Goal: Transaction & Acquisition: Purchase product/service

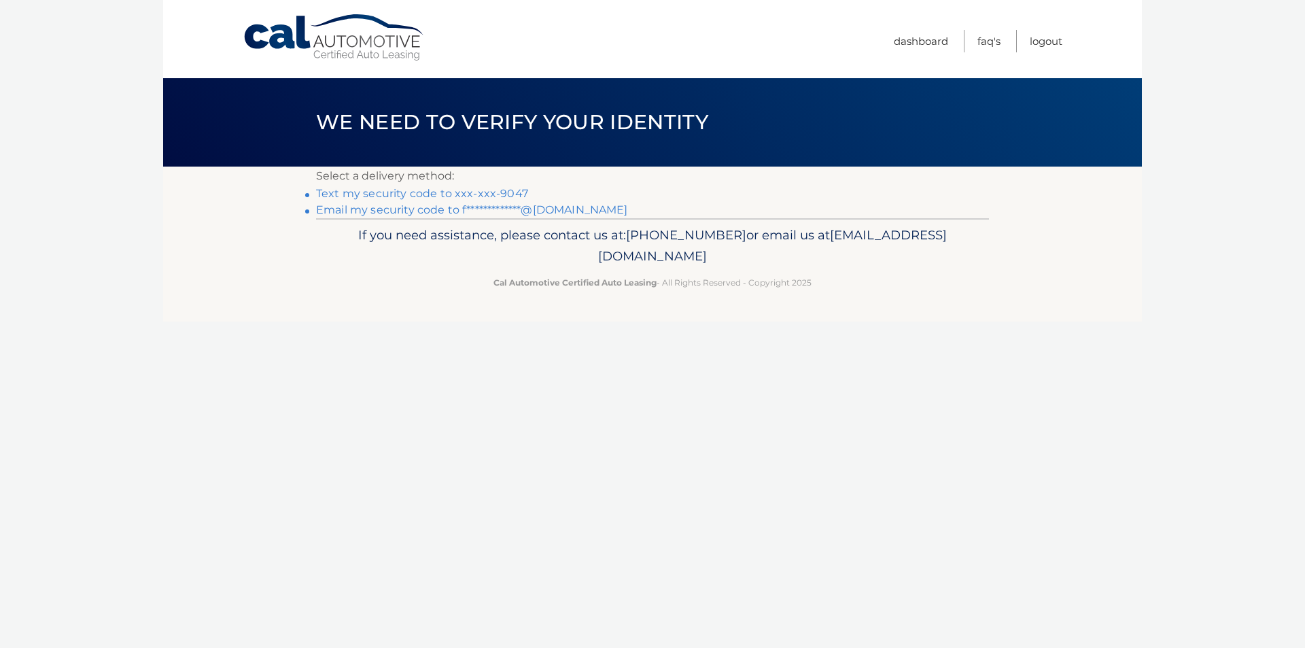
click at [487, 207] on link "**********" at bounding box center [472, 209] width 312 height 13
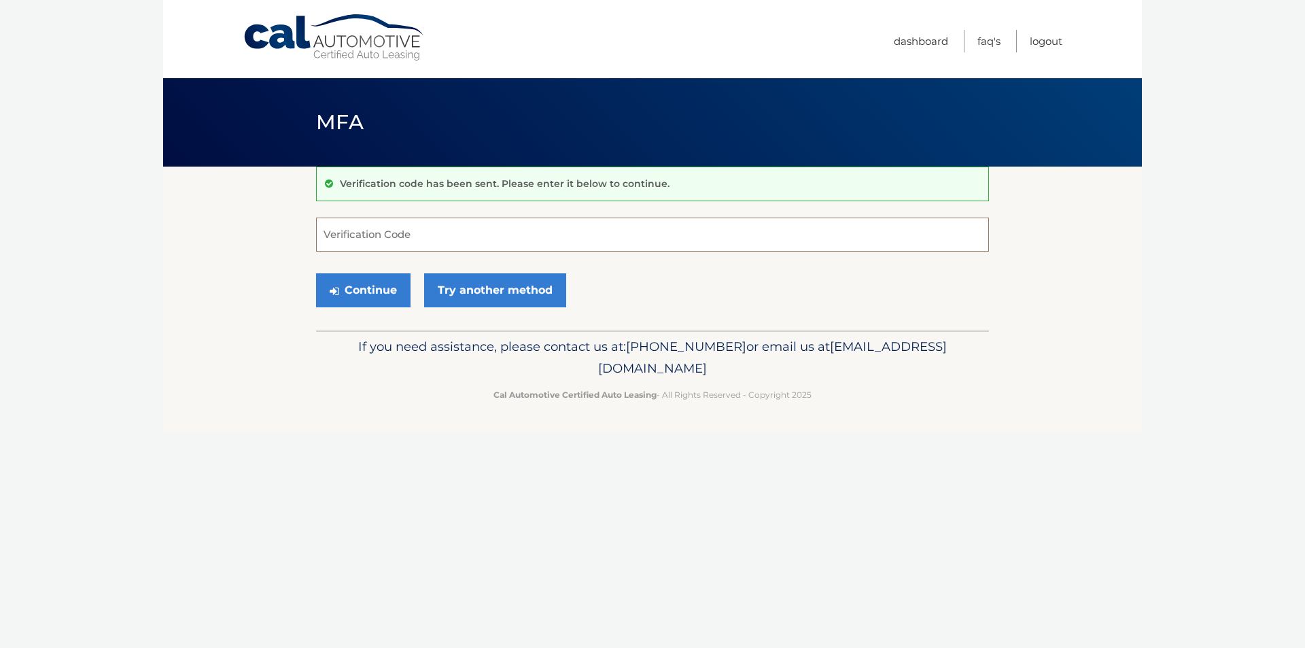
click at [472, 237] on input "Verification Code" at bounding box center [652, 235] width 673 height 34
paste input "608257"
click at [358, 285] on button "Continue" at bounding box center [363, 290] width 94 height 34
type input "608257"
click at [316, 273] on button "Continue" at bounding box center [363, 290] width 94 height 34
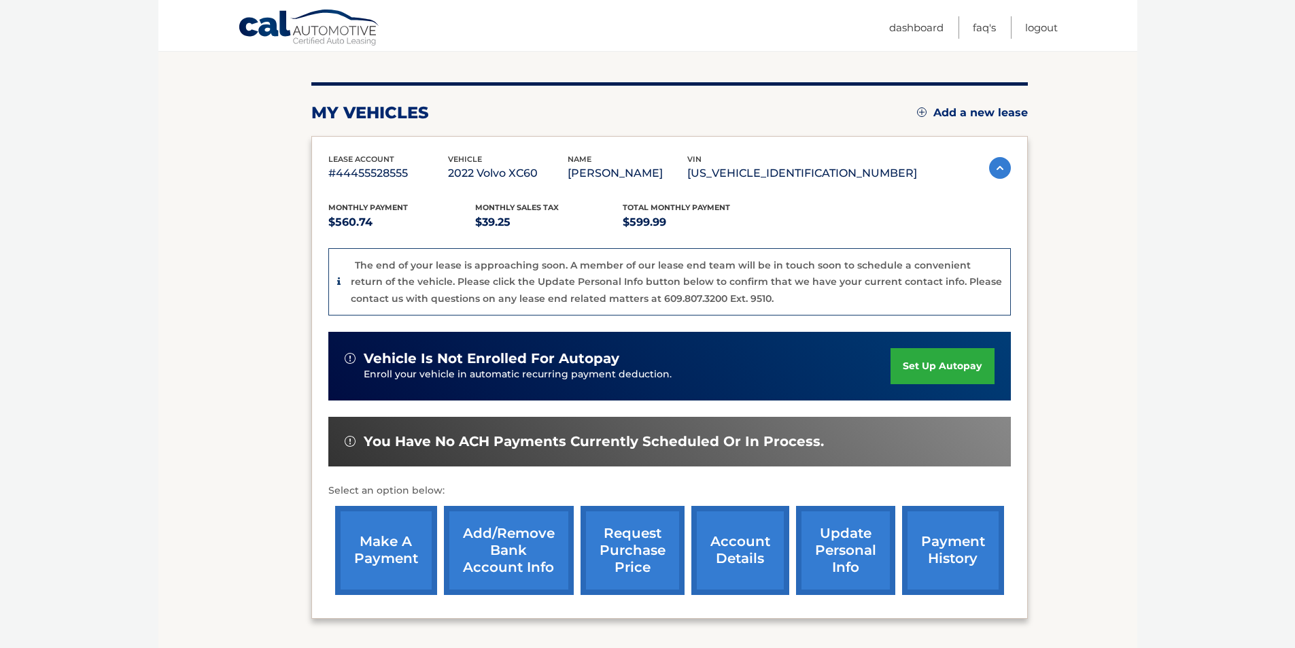
scroll to position [260, 0]
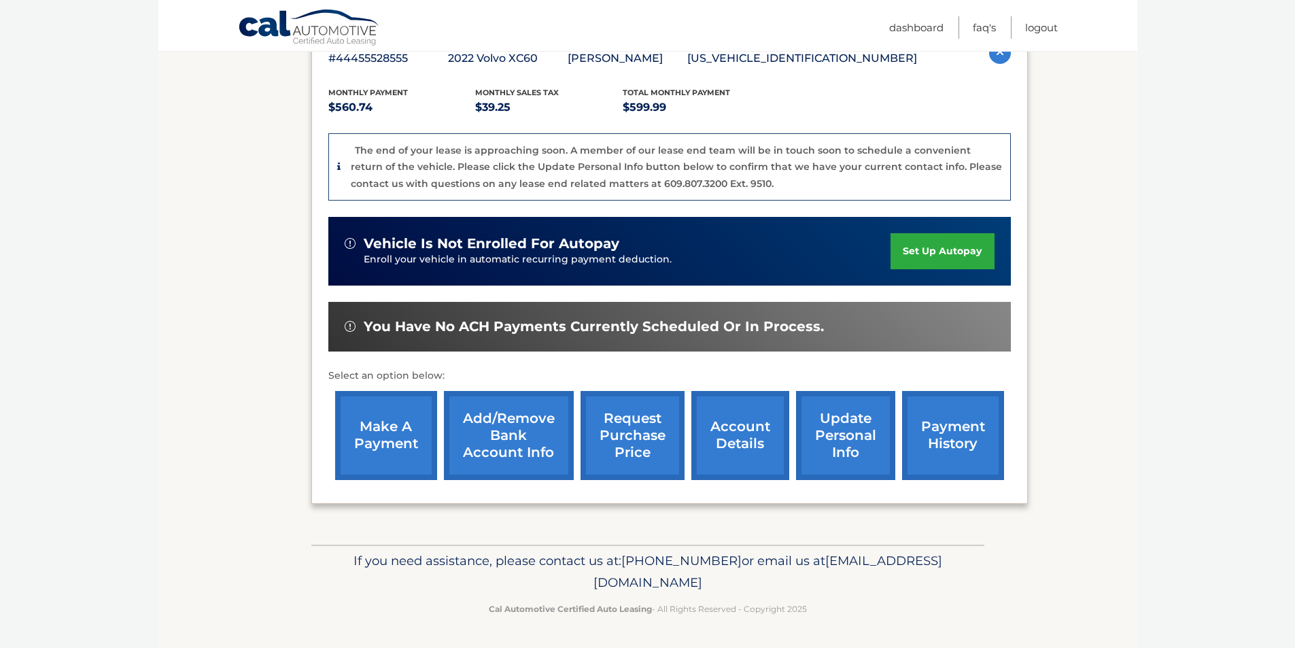
click at [424, 433] on link "make a payment" at bounding box center [386, 435] width 102 height 89
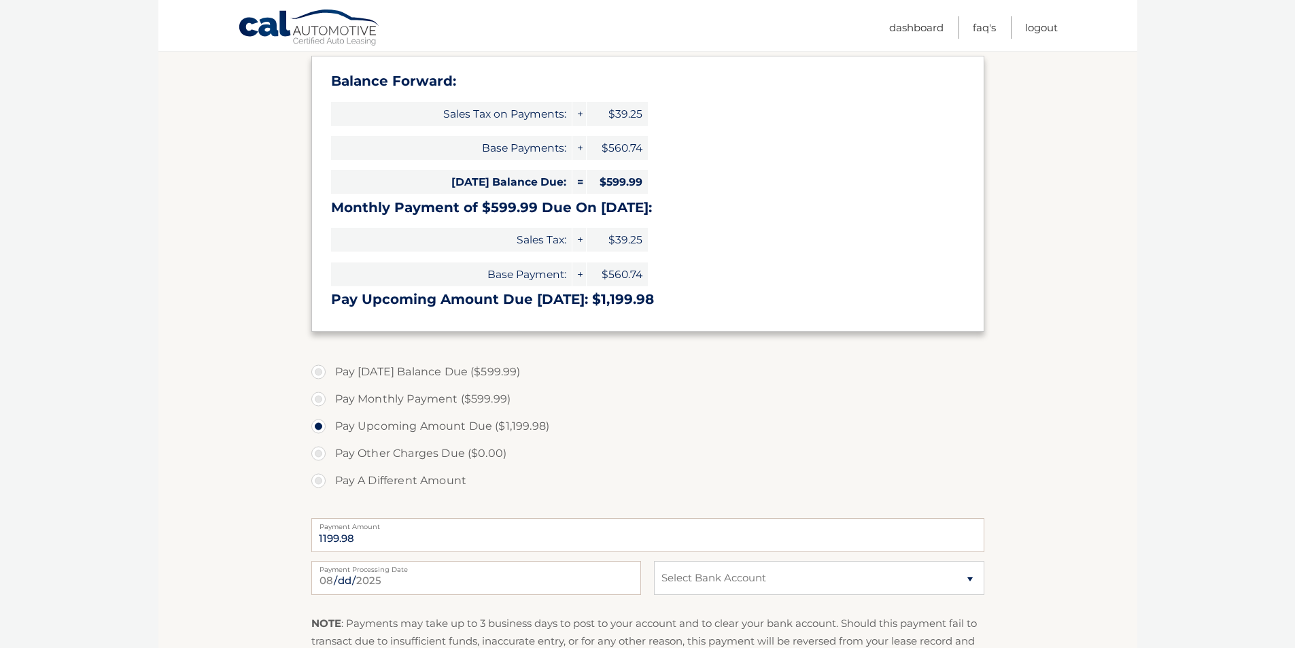
scroll to position [204, 0]
drag, startPoint x: 390, startPoint y: 536, endPoint x: 260, endPoint y: 548, distance: 131.1
click at [260, 548] on section "Account Overview | Make a Payment Payment Information Balance Forward: Sales Ta…" at bounding box center [647, 359] width 979 height 793
click at [481, 414] on label "Pay Upcoming Amount Due ($1,199.98)" at bounding box center [647, 426] width 673 height 27
click at [330, 414] on input "Pay Upcoming Amount Due ($1,199.98)" at bounding box center [324, 424] width 14 height 22
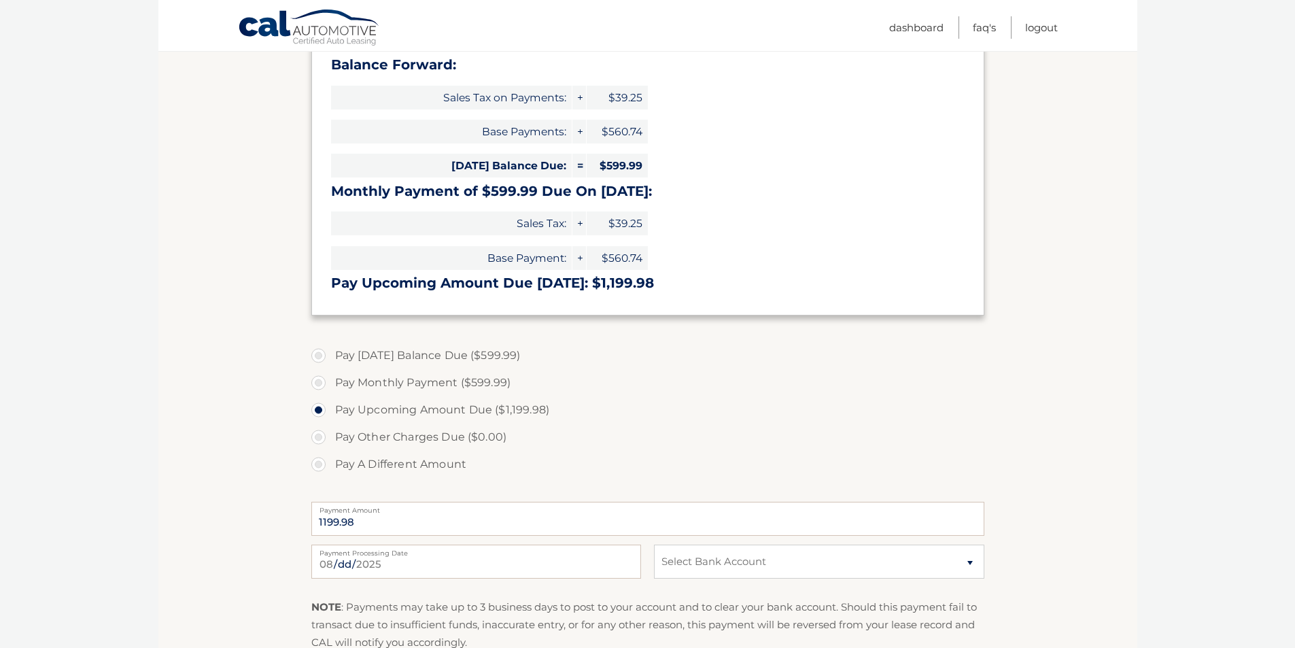
scroll to position [136, 0]
